Goal: Transaction & Acquisition: Purchase product/service

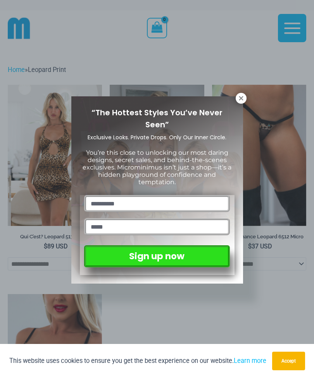
click at [242, 101] on icon at bounding box center [240, 98] width 7 height 7
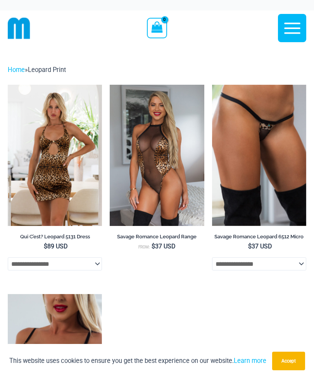
click at [110, 85] on img at bounding box center [110, 85] width 0 height 0
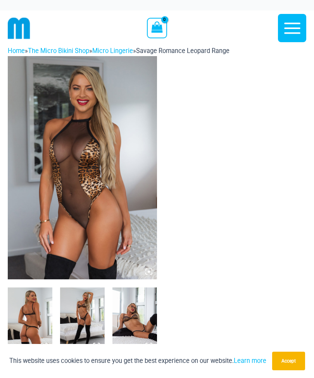
click at [65, 54] on link "The Micro Bikini Shop" at bounding box center [58, 50] width 61 height 7
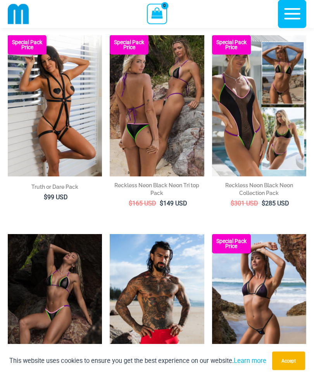
scroll to position [1419, 0]
